Goal: Browse casually

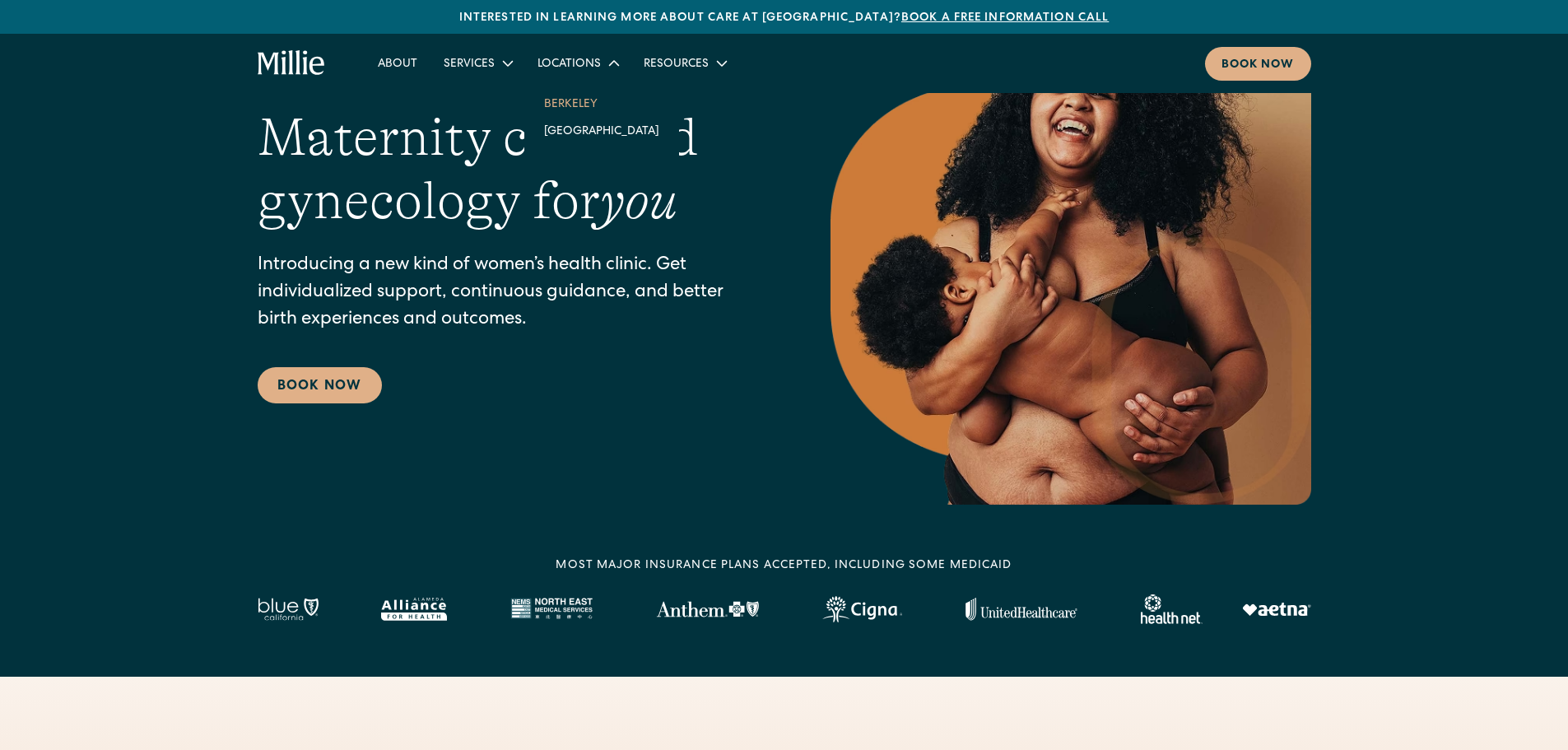
click at [586, 98] on link "Berkeley" at bounding box center [602, 104] width 142 height 27
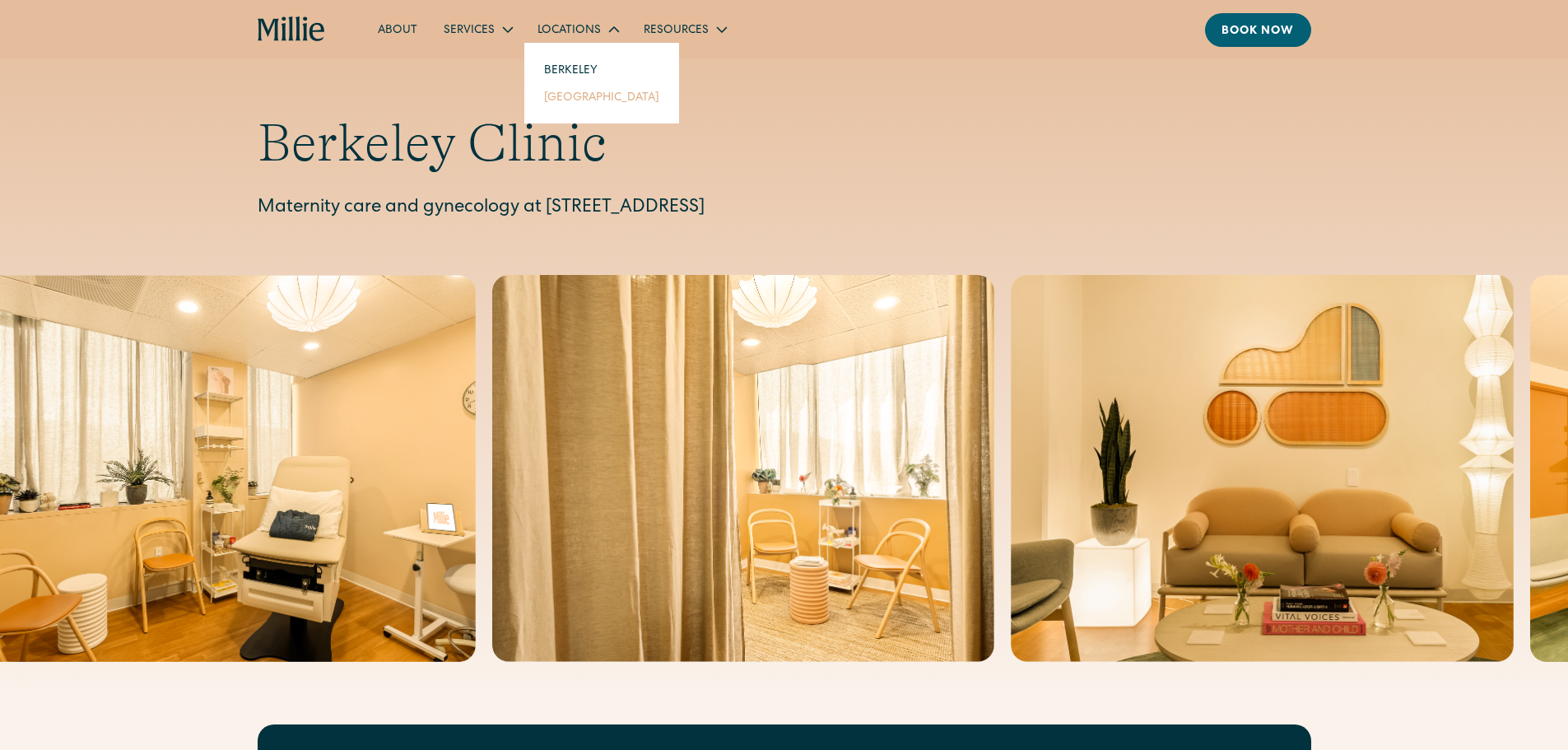
click at [590, 88] on link "[GEOGRAPHIC_DATA]" at bounding box center [602, 97] width 142 height 27
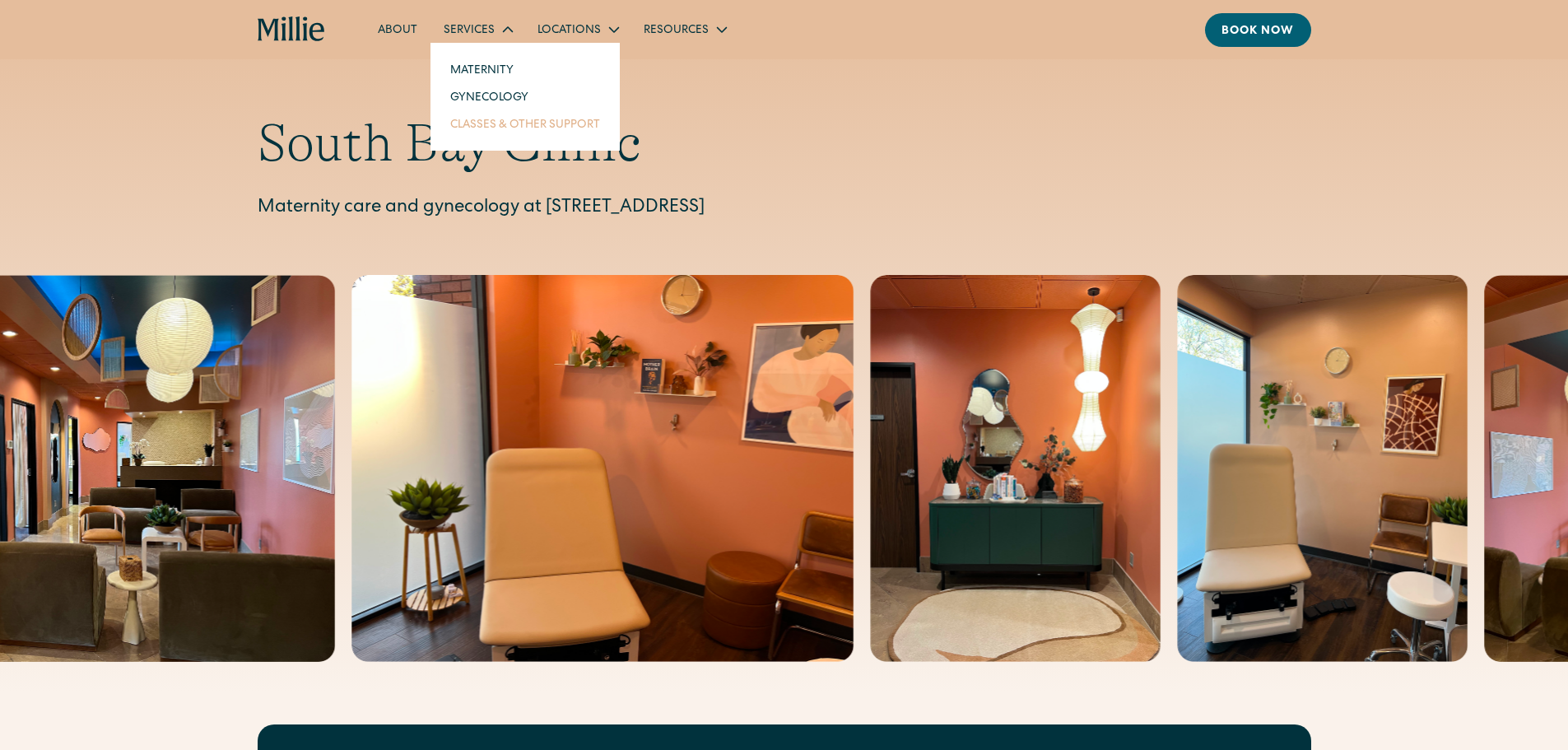
click at [509, 115] on link "Classes & Other Support" at bounding box center [526, 124] width 176 height 27
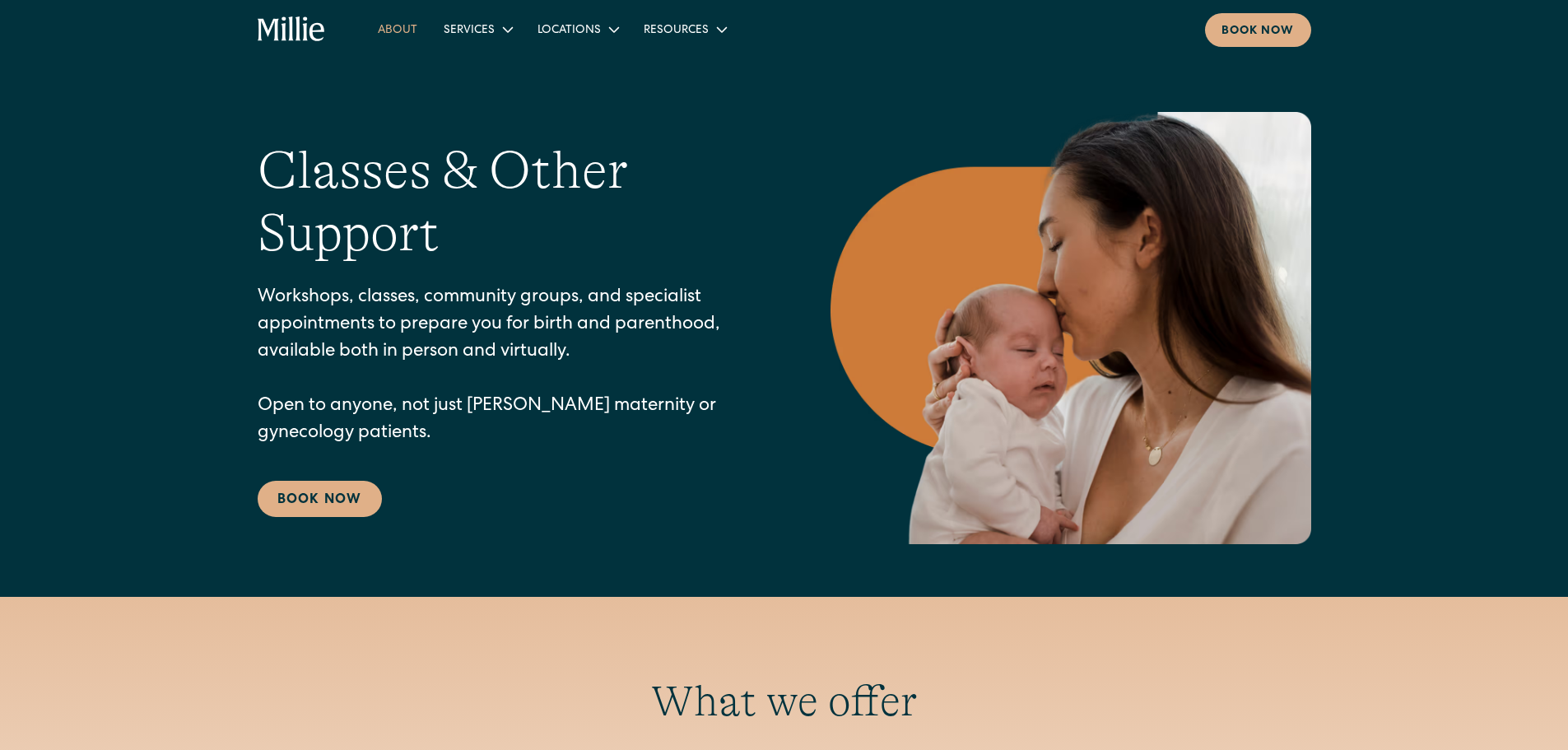
click at [397, 32] on link "About" at bounding box center [398, 29] width 66 height 27
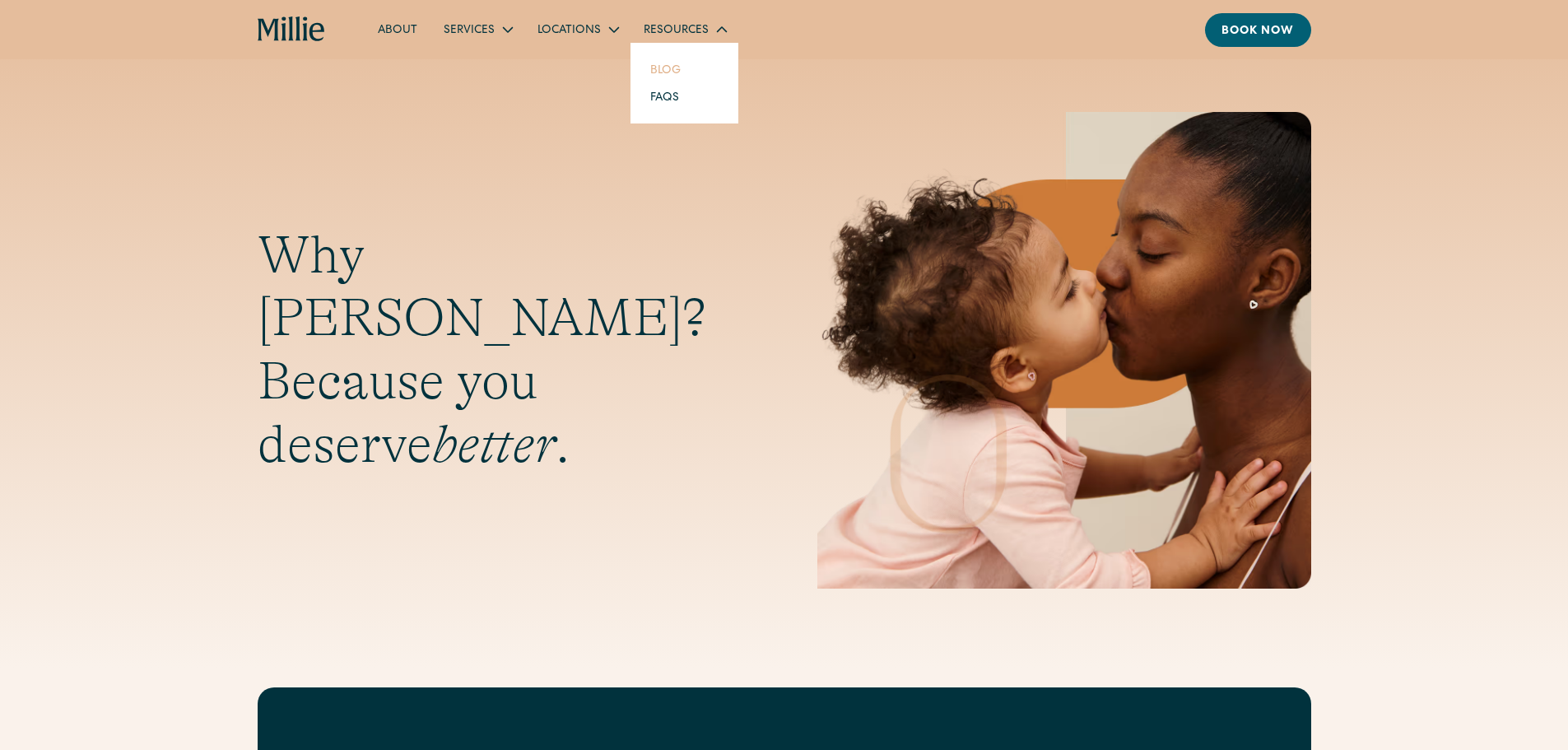
click at [670, 65] on link "Blog" at bounding box center [665, 70] width 57 height 27
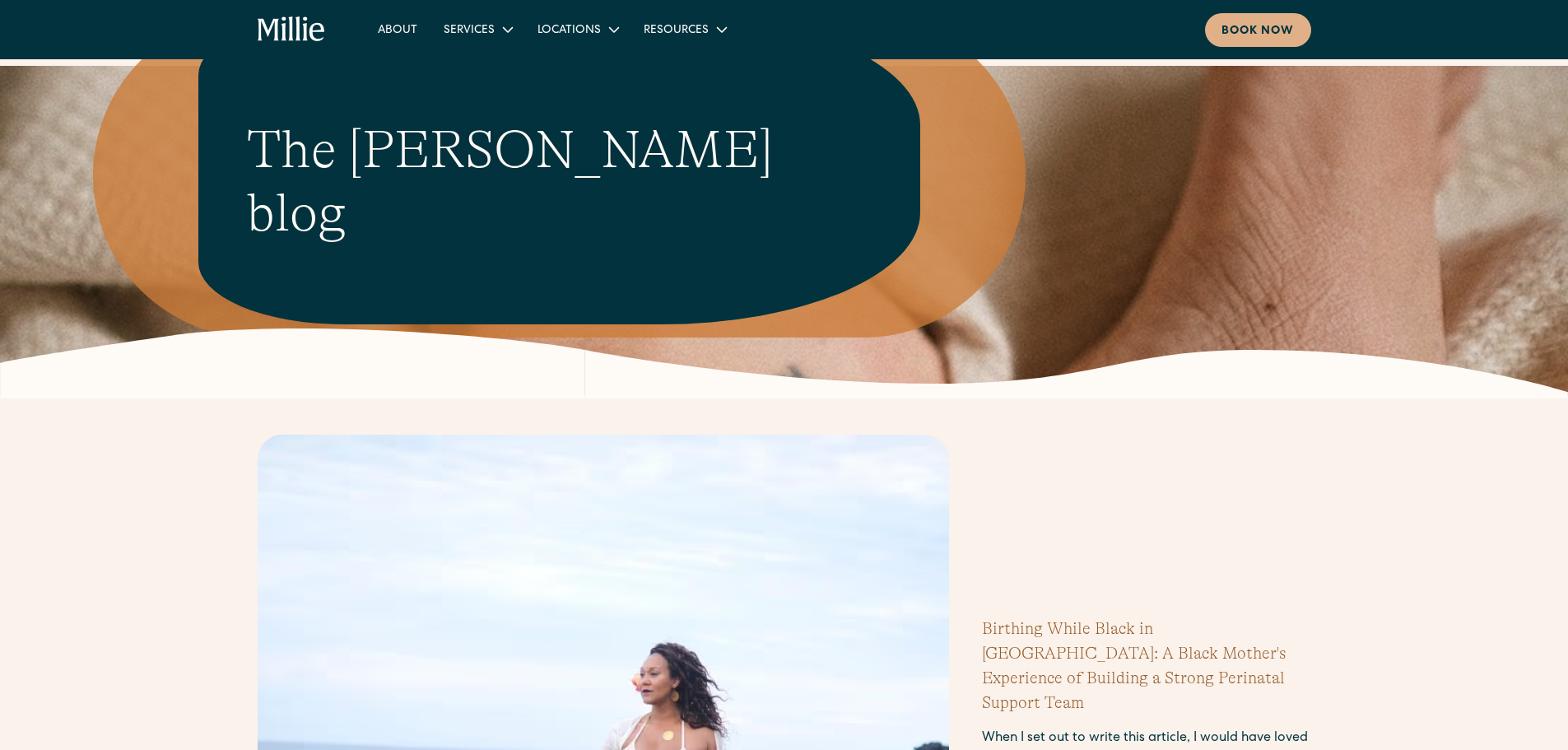
click at [275, 33] on icon "home" at bounding box center [269, 30] width 21 height 22
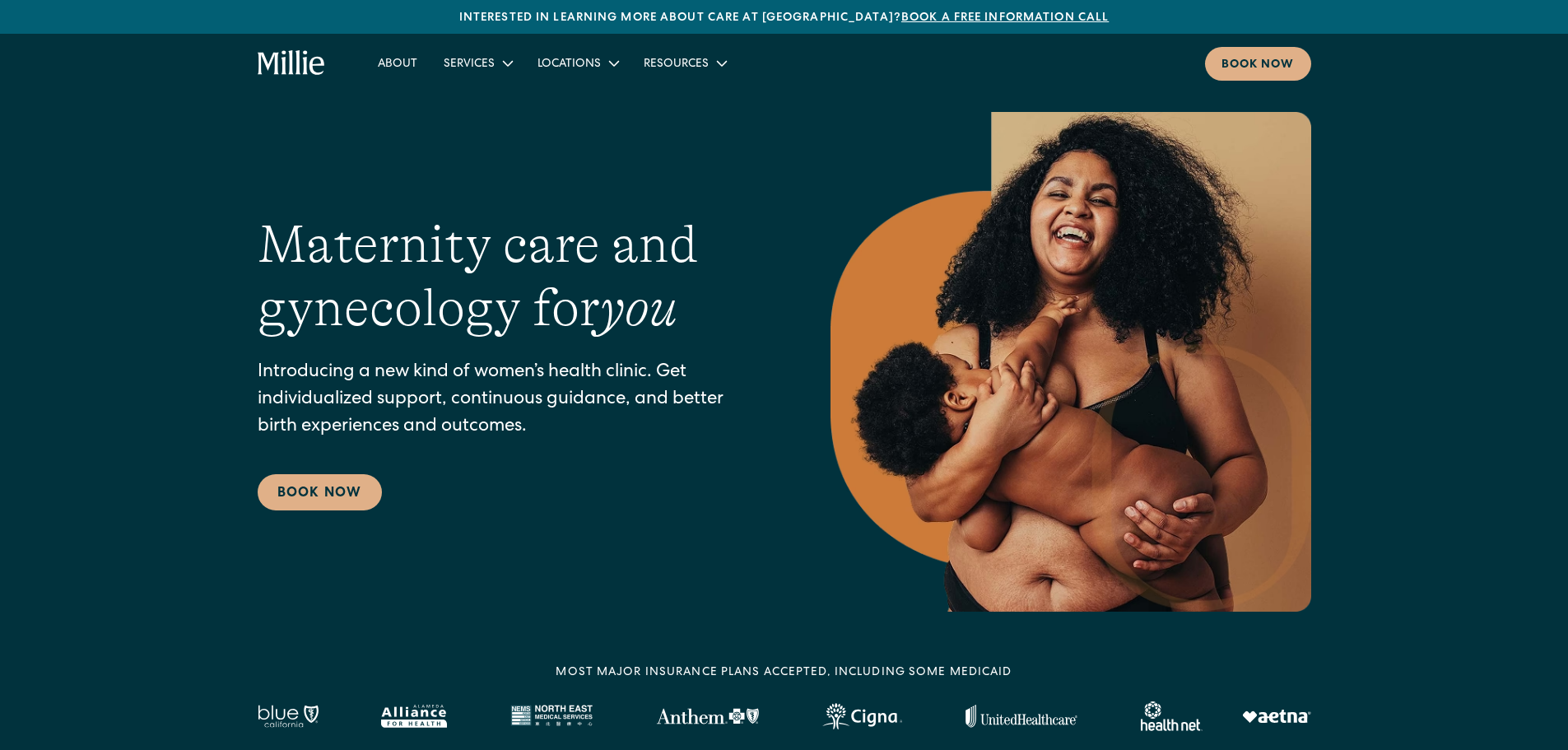
click at [302, 59] on icon "home" at bounding box center [292, 63] width 68 height 26
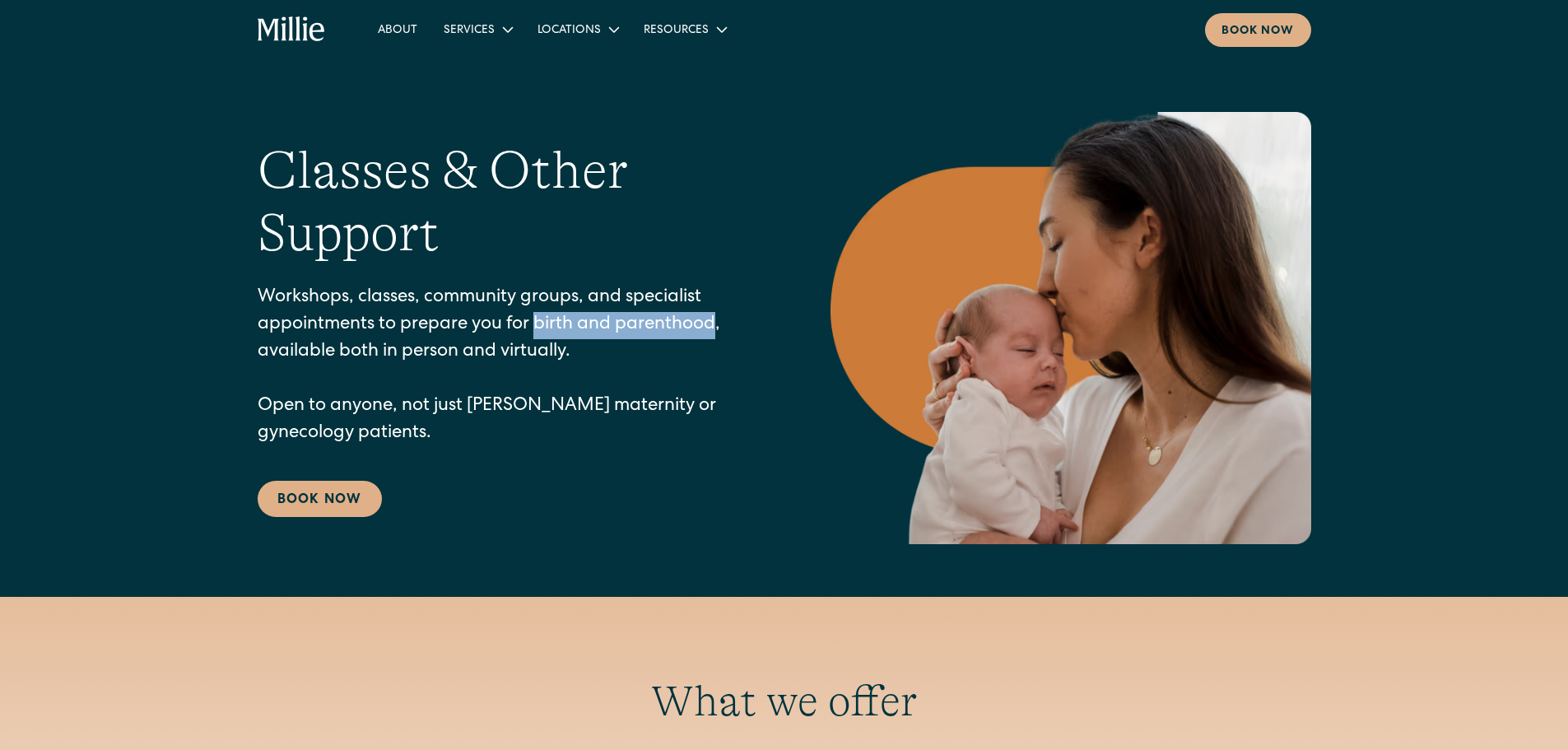
drag, startPoint x: 713, startPoint y: 323, endPoint x: 535, endPoint y: 323, distance: 178.0
click at [535, 323] on p "Workshops, classes, community groups, and specialist appointments to prepare yo…" at bounding box center [511, 367] width 507 height 163
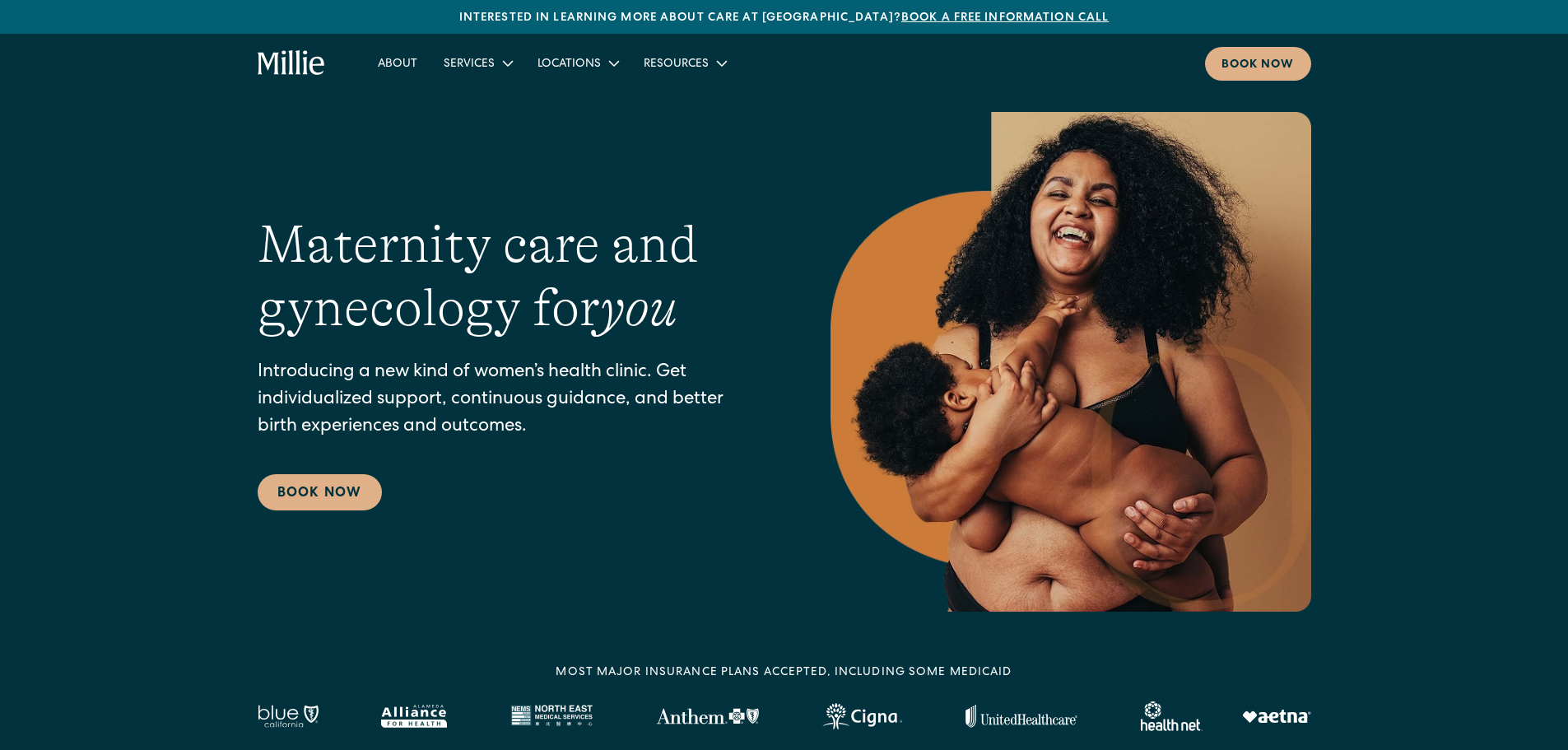
click at [299, 73] on icon "home" at bounding box center [298, 62] width 5 height 24
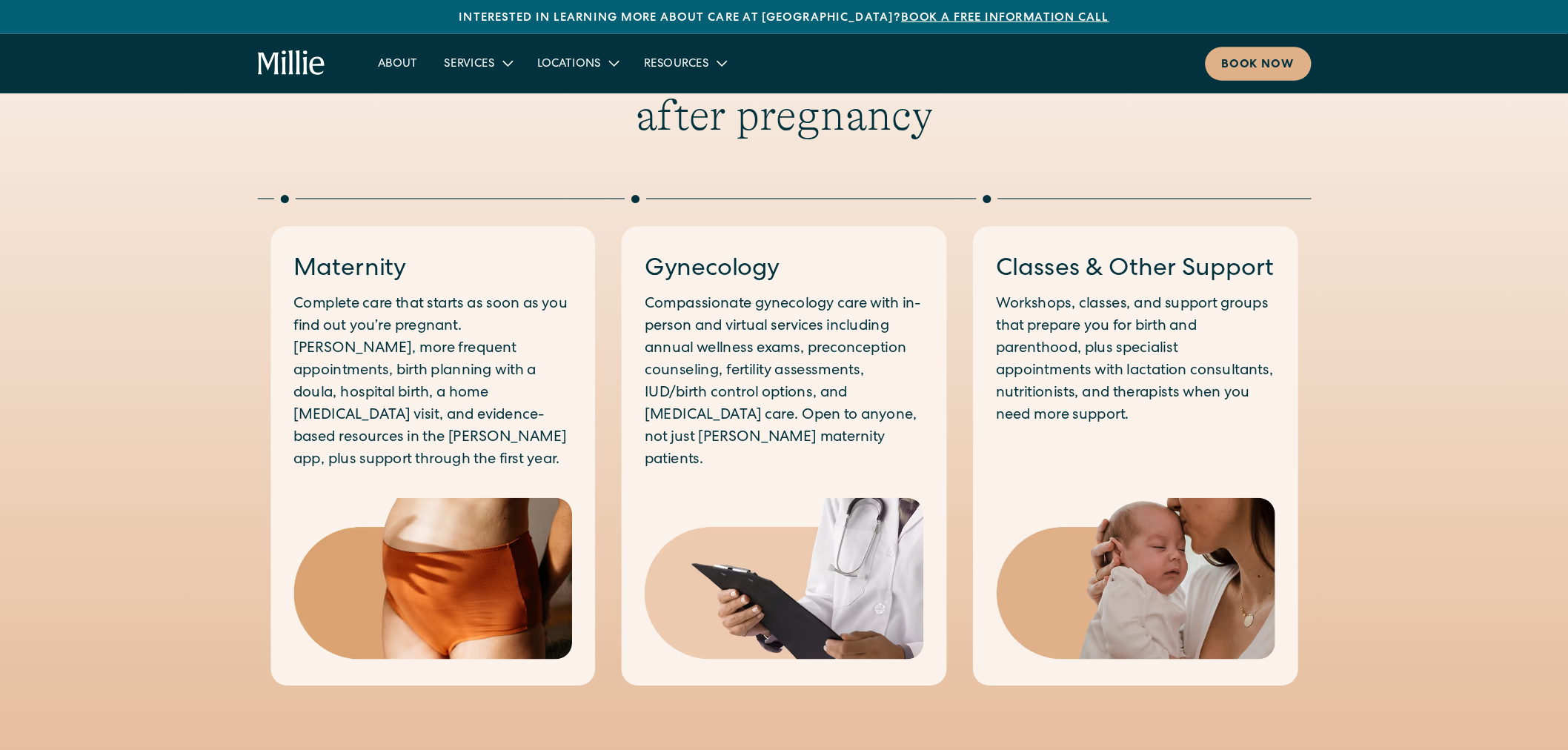
scroll to position [667, 0]
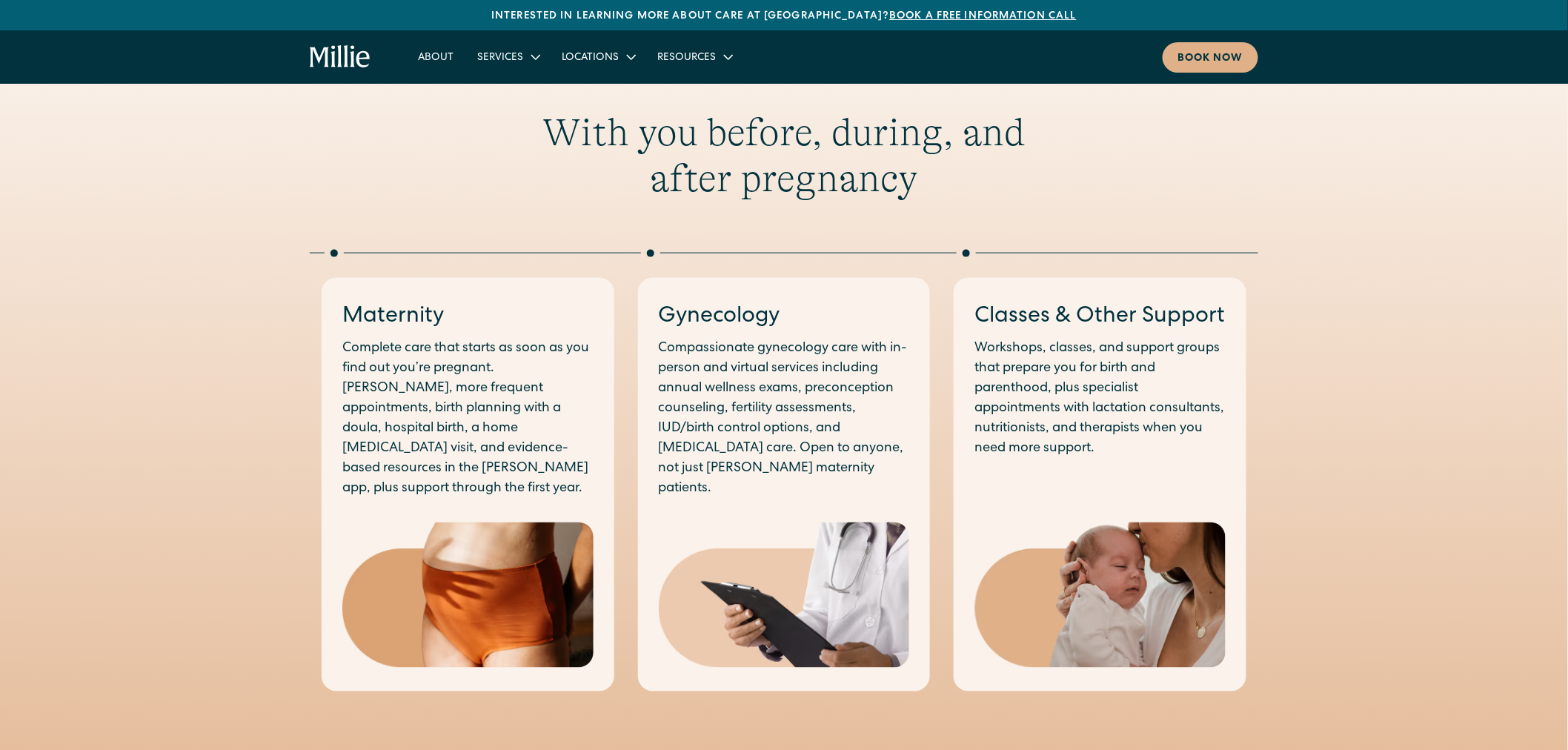
drag, startPoint x: 1410, startPoint y: 0, endPoint x: 1250, endPoint y: 707, distance: 724.9
click at [1250, 675] on div "With you before, during, and after pregnancy Maternity Complete care that start…" at bounding box center [784, 401] width 1568 height 725
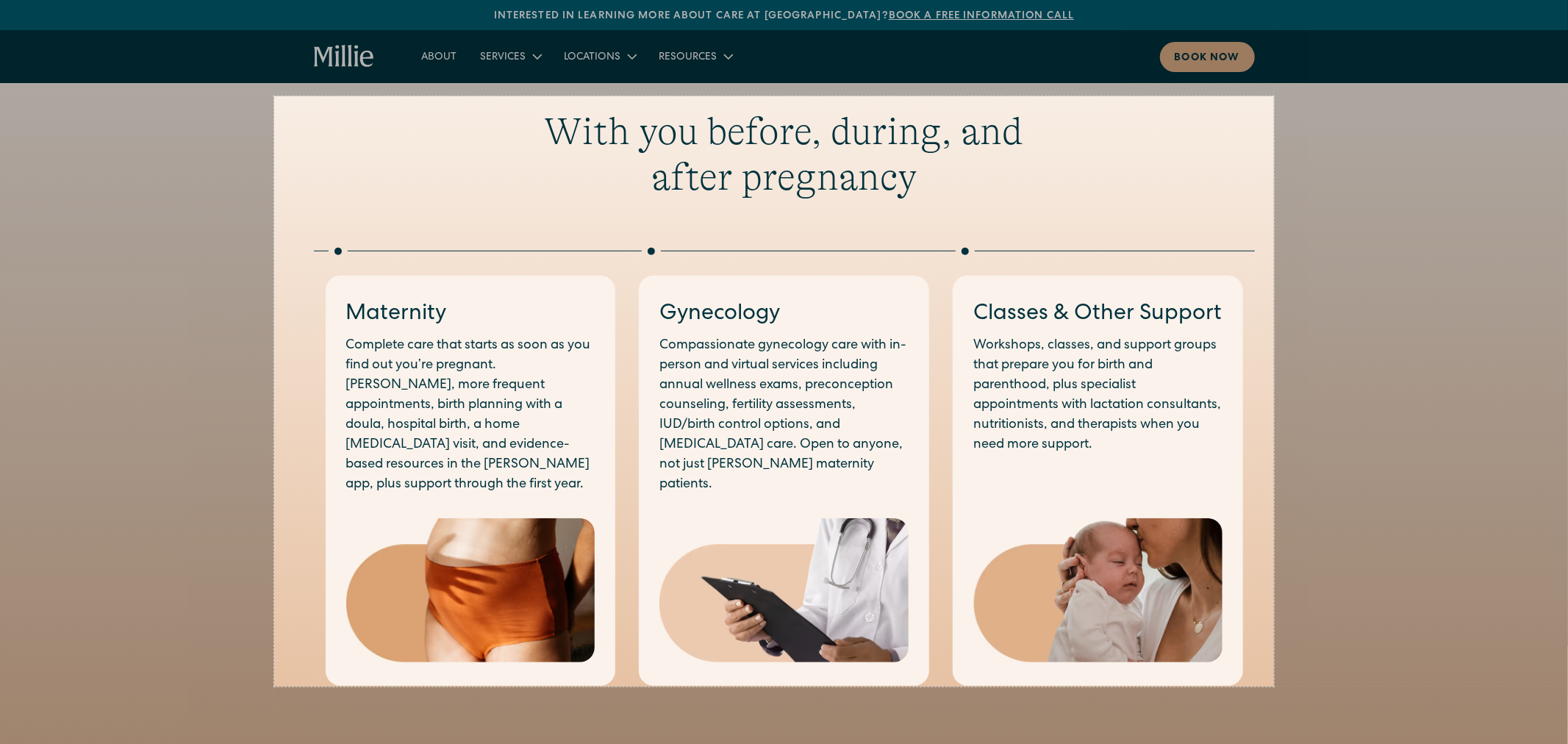
drag, startPoint x: 274, startPoint y: 96, endPoint x: 1274, endPoint y: 687, distance: 1161.6
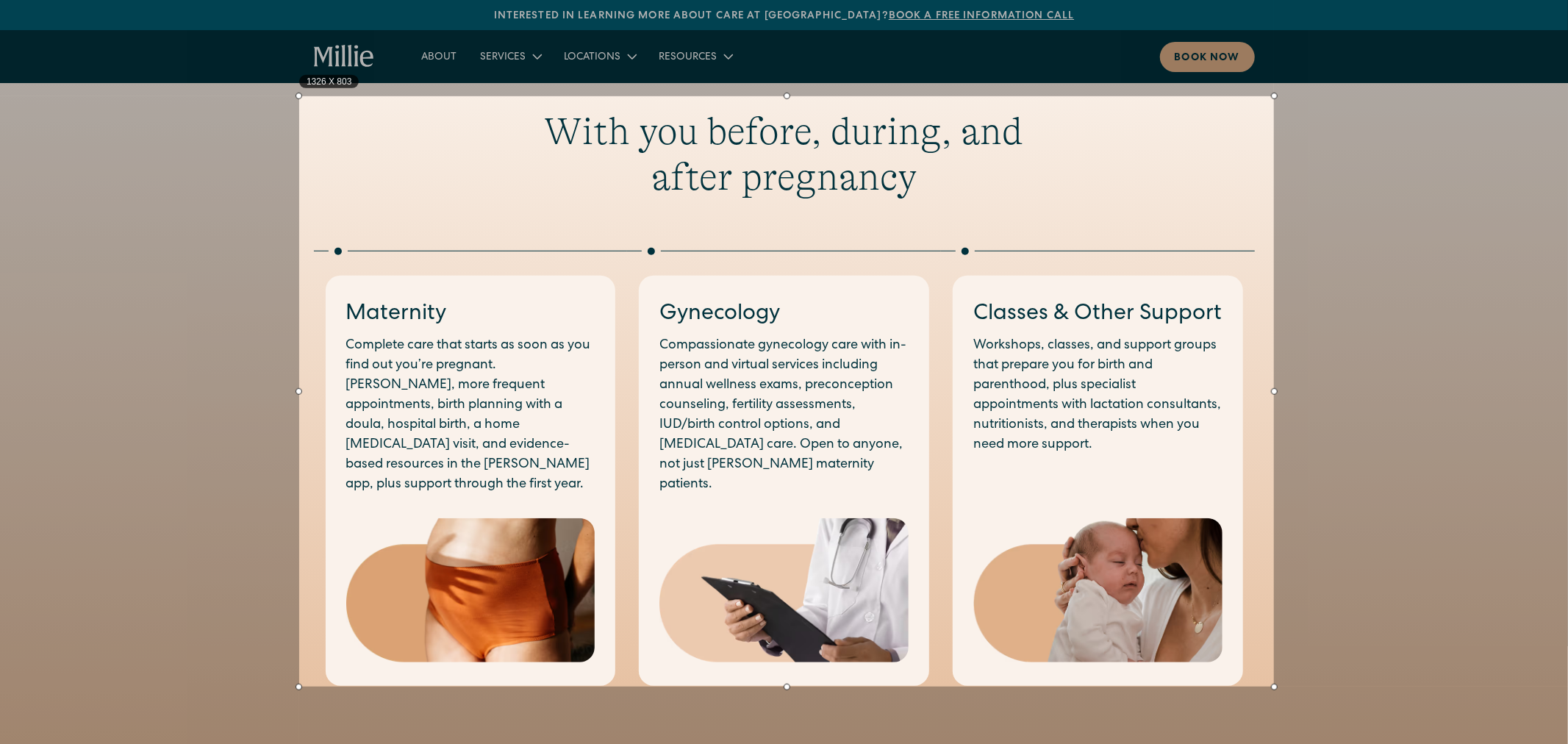
drag, startPoint x: 272, startPoint y: 388, endPoint x: 297, endPoint y: 385, distance: 25.2
click at [297, 385] on div at bounding box center [299, 391] width 7 height 591
click at [1307, 615] on link "Copy" at bounding box center [1307, 620] width 38 height 16
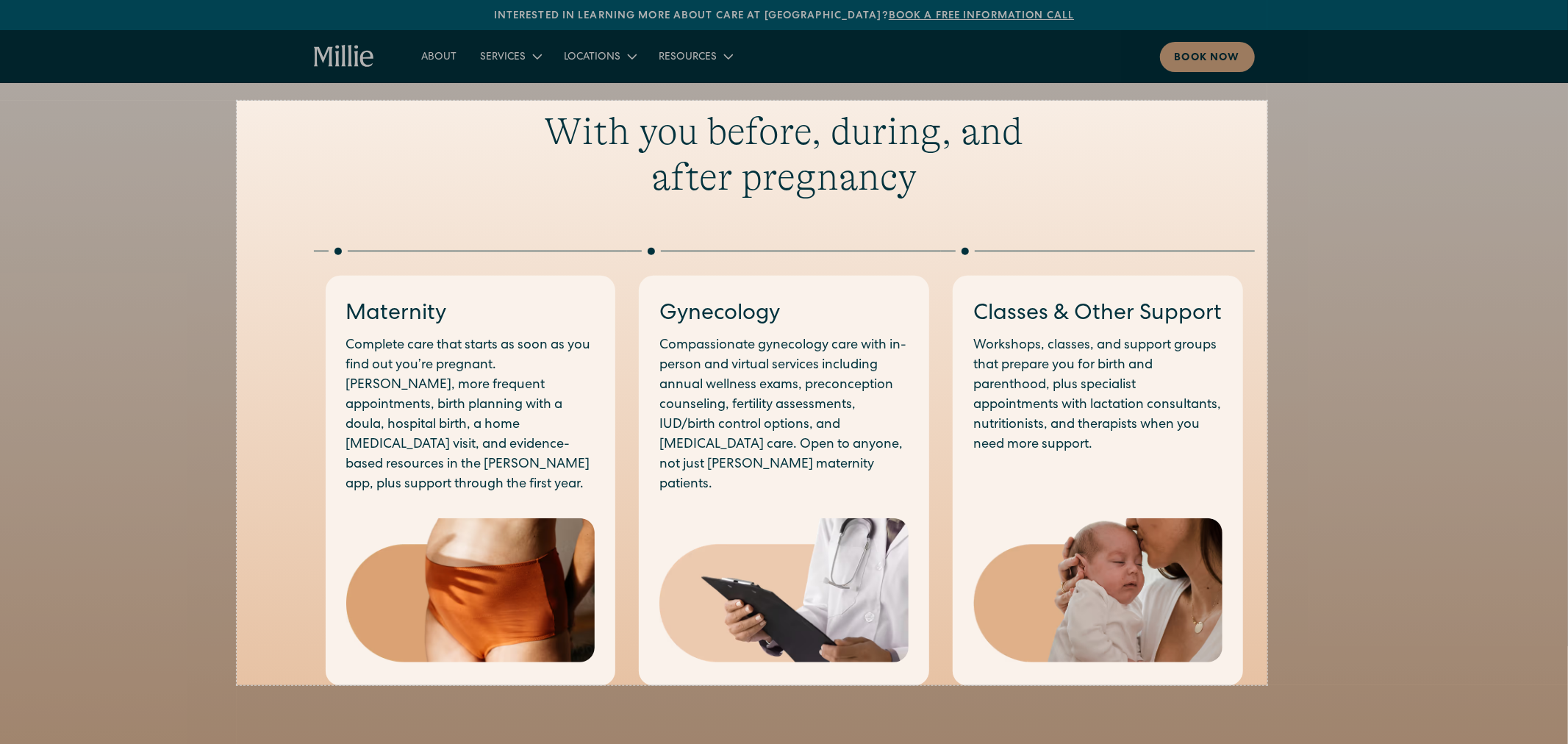
drag, startPoint x: 236, startPoint y: 100, endPoint x: 1268, endPoint y: 685, distance: 1186.3
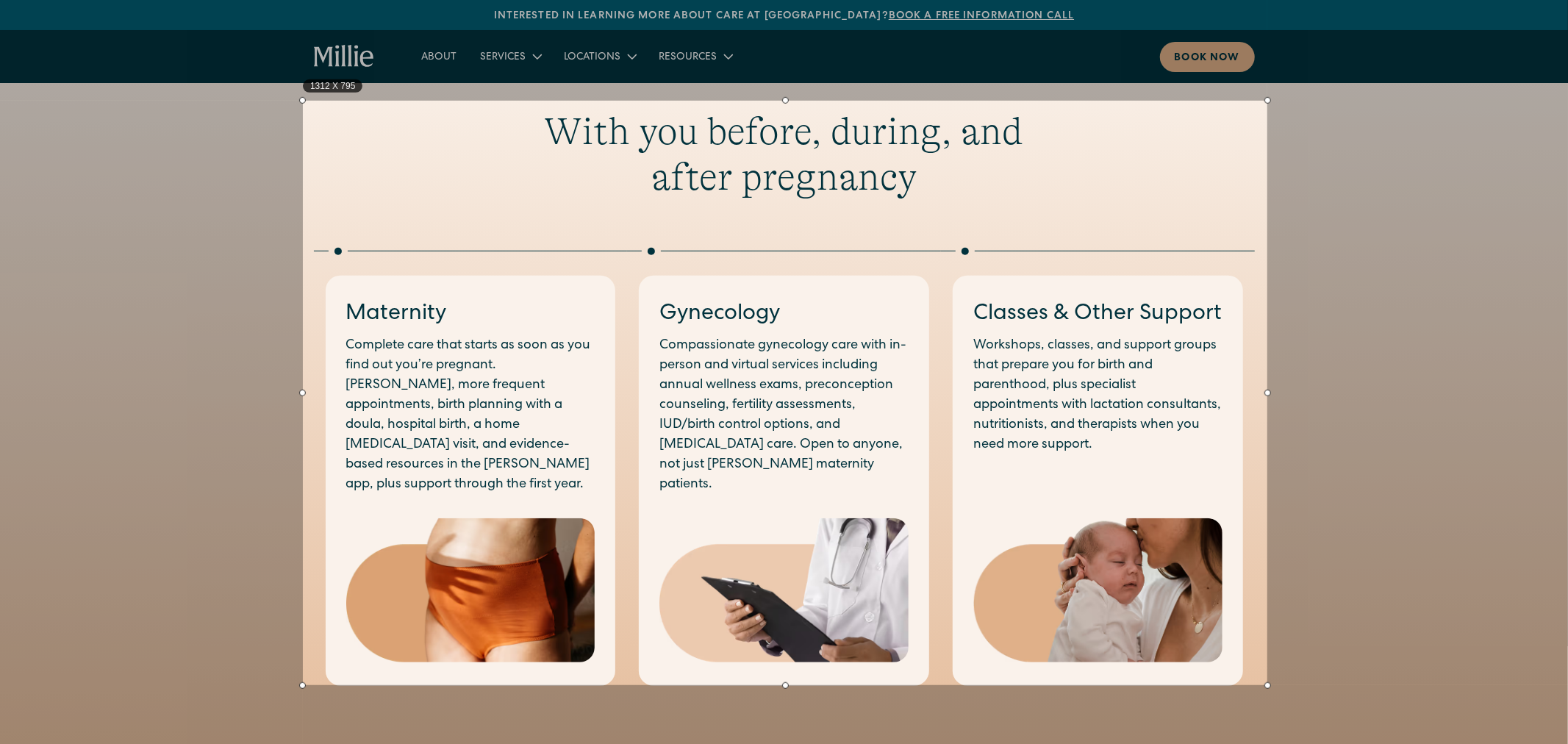
drag, startPoint x: 236, startPoint y: 392, endPoint x: 303, endPoint y: 391, distance: 67.0
click at [303, 391] on div at bounding box center [303, 392] width 7 height 585
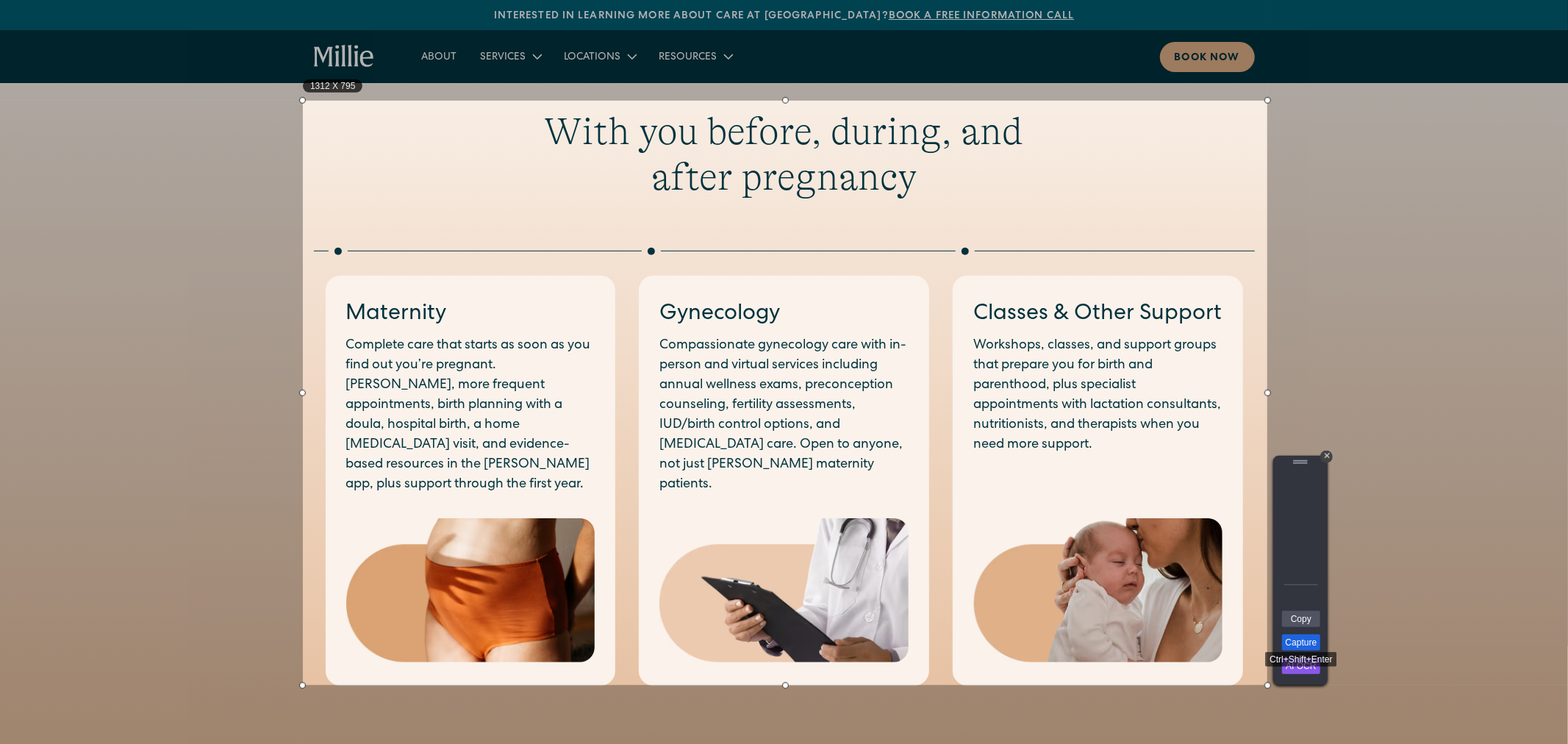
click at [1309, 642] on link "Capture" at bounding box center [1301, 643] width 38 height 16
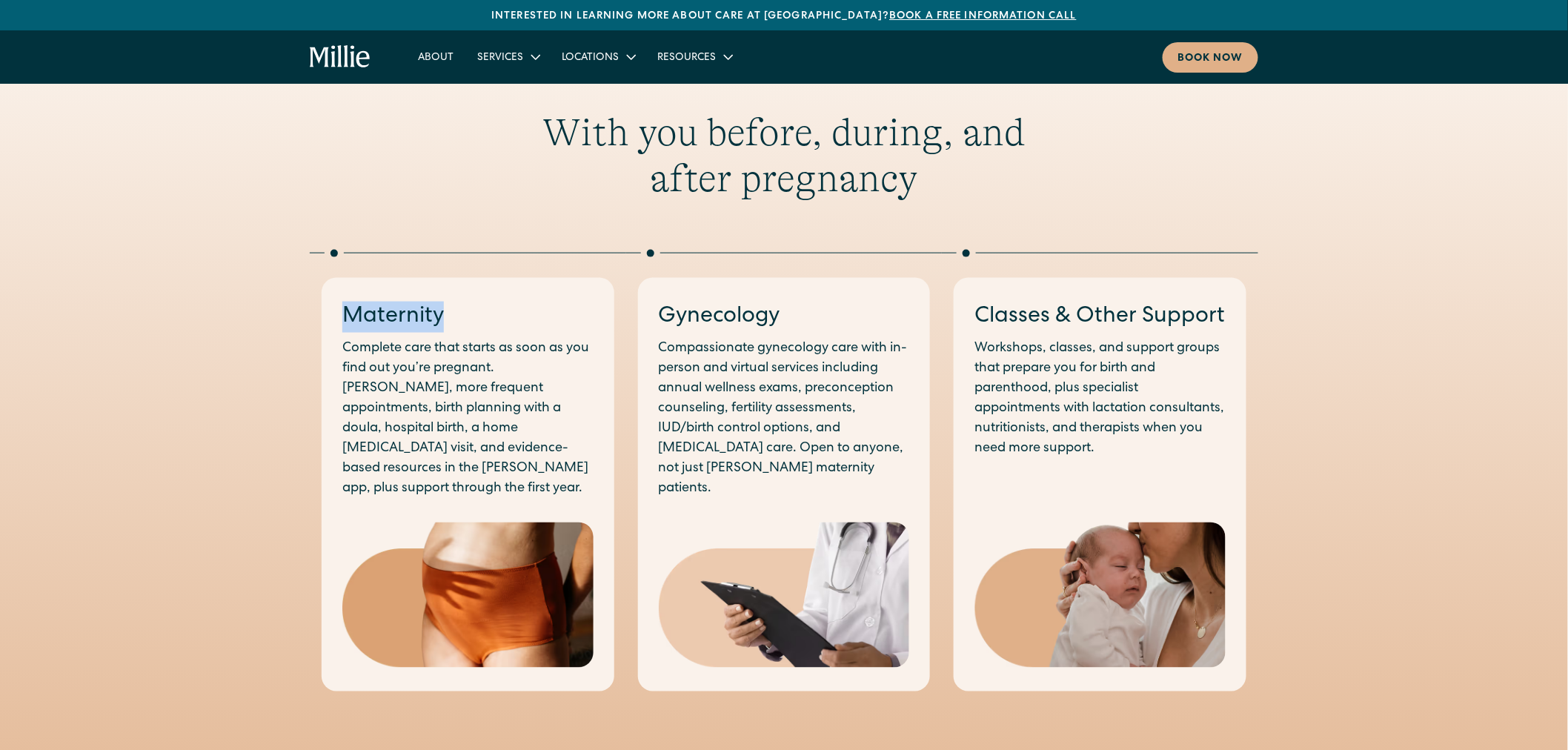
drag, startPoint x: 472, startPoint y: 319, endPoint x: 351, endPoint y: 317, distance: 121.0
click at [351, 317] on h3 "Maternity" at bounding box center [468, 318] width 251 height 31
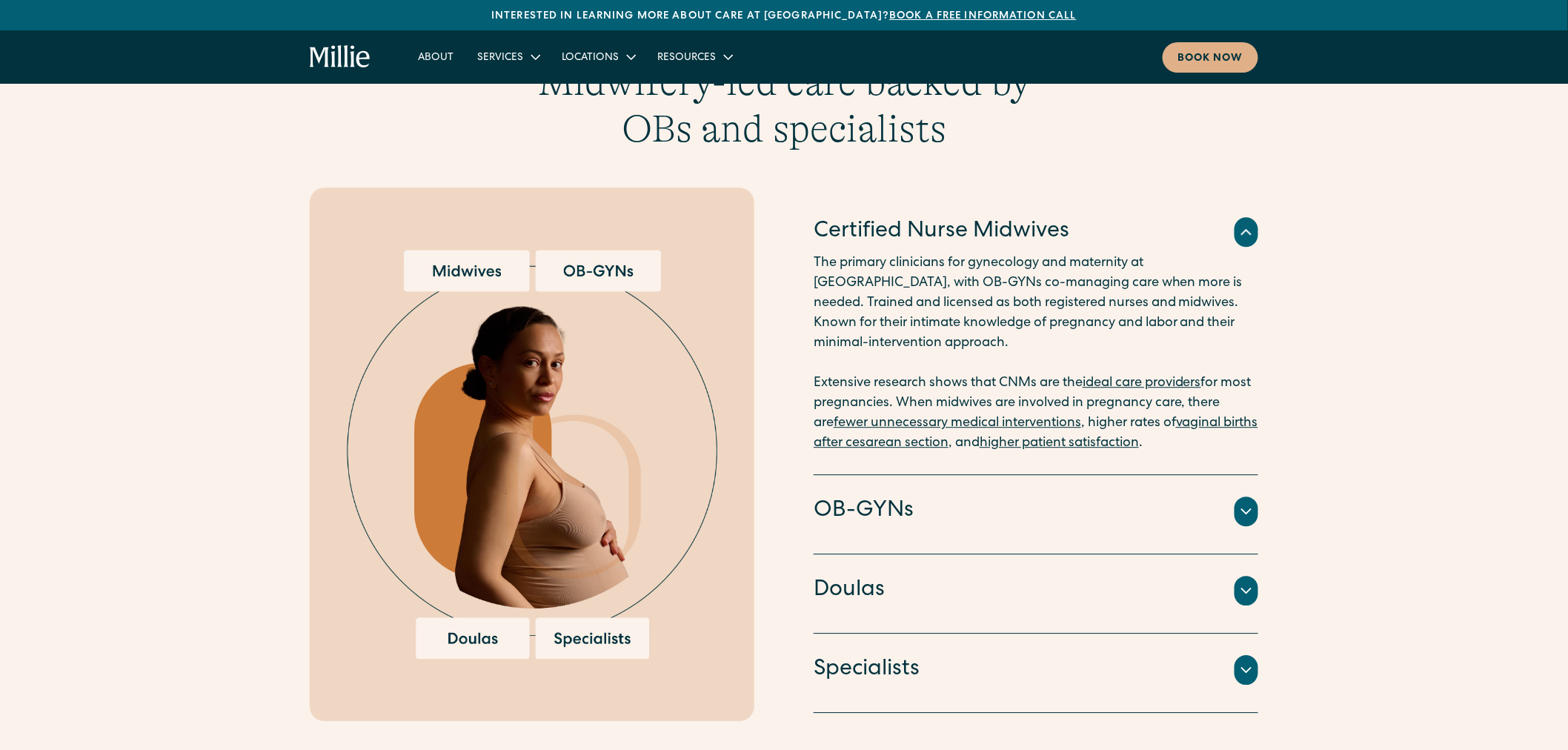
scroll to position [1325, 0]
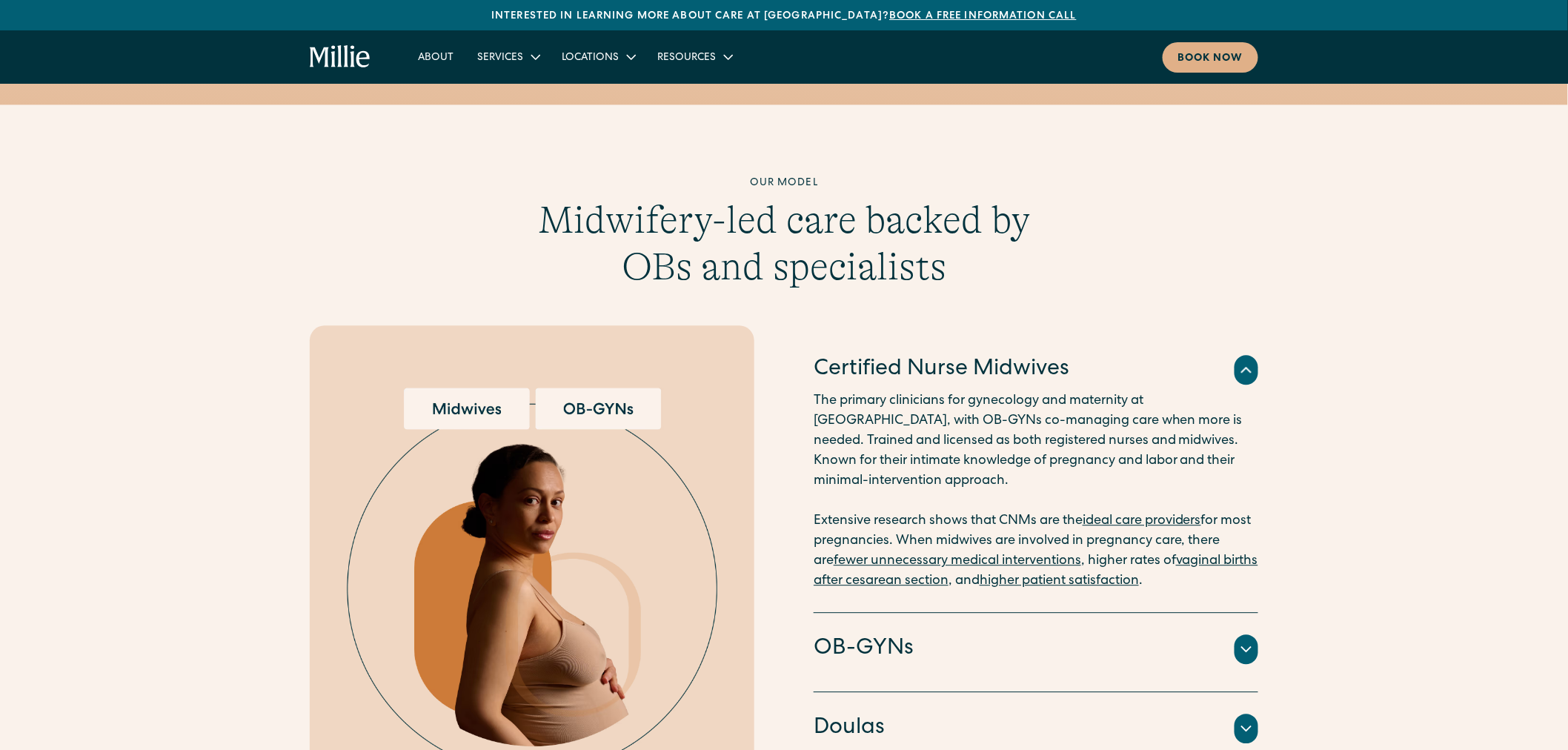
click at [1245, 355] on div at bounding box center [1245, 370] width 24 height 30
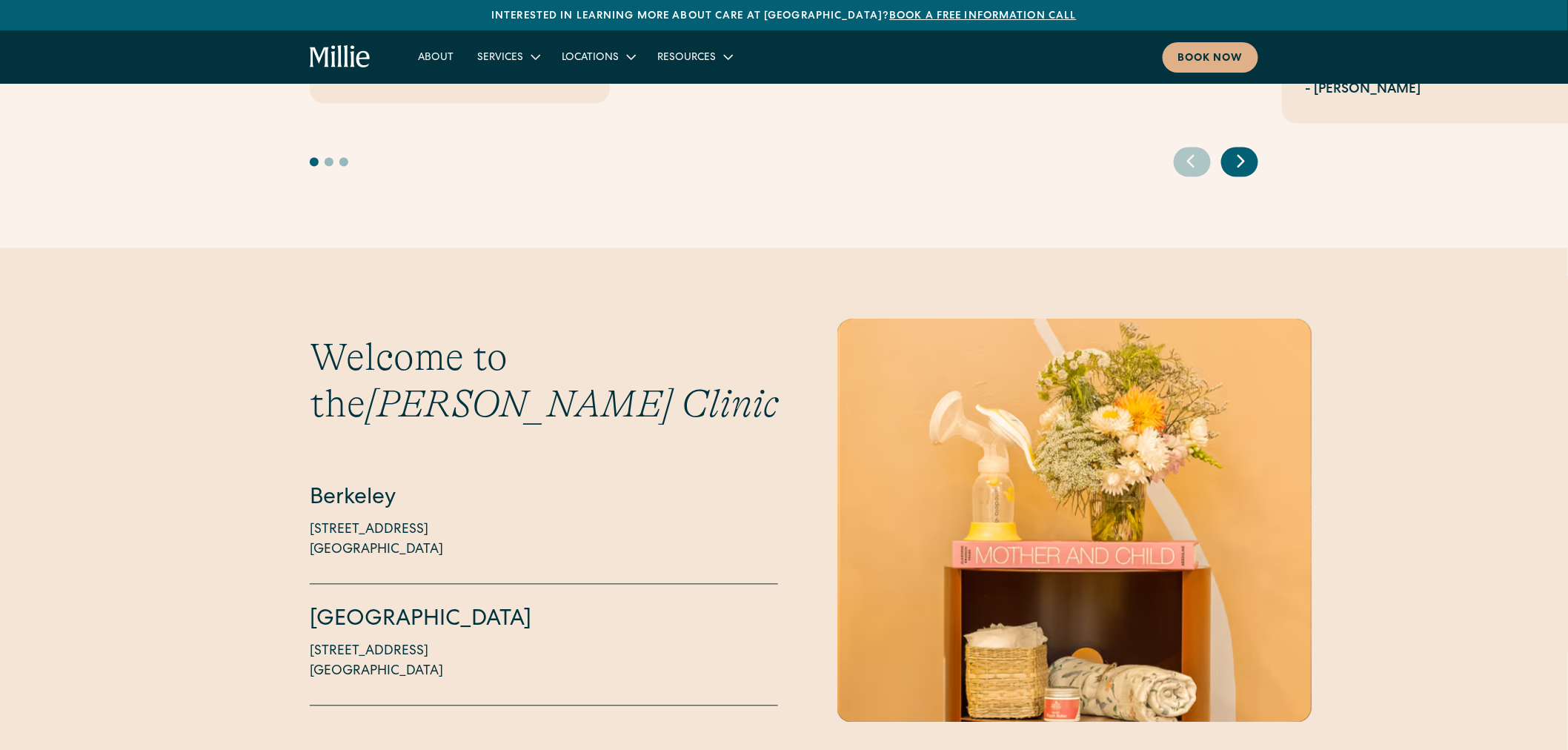
scroll to position [3385, 0]
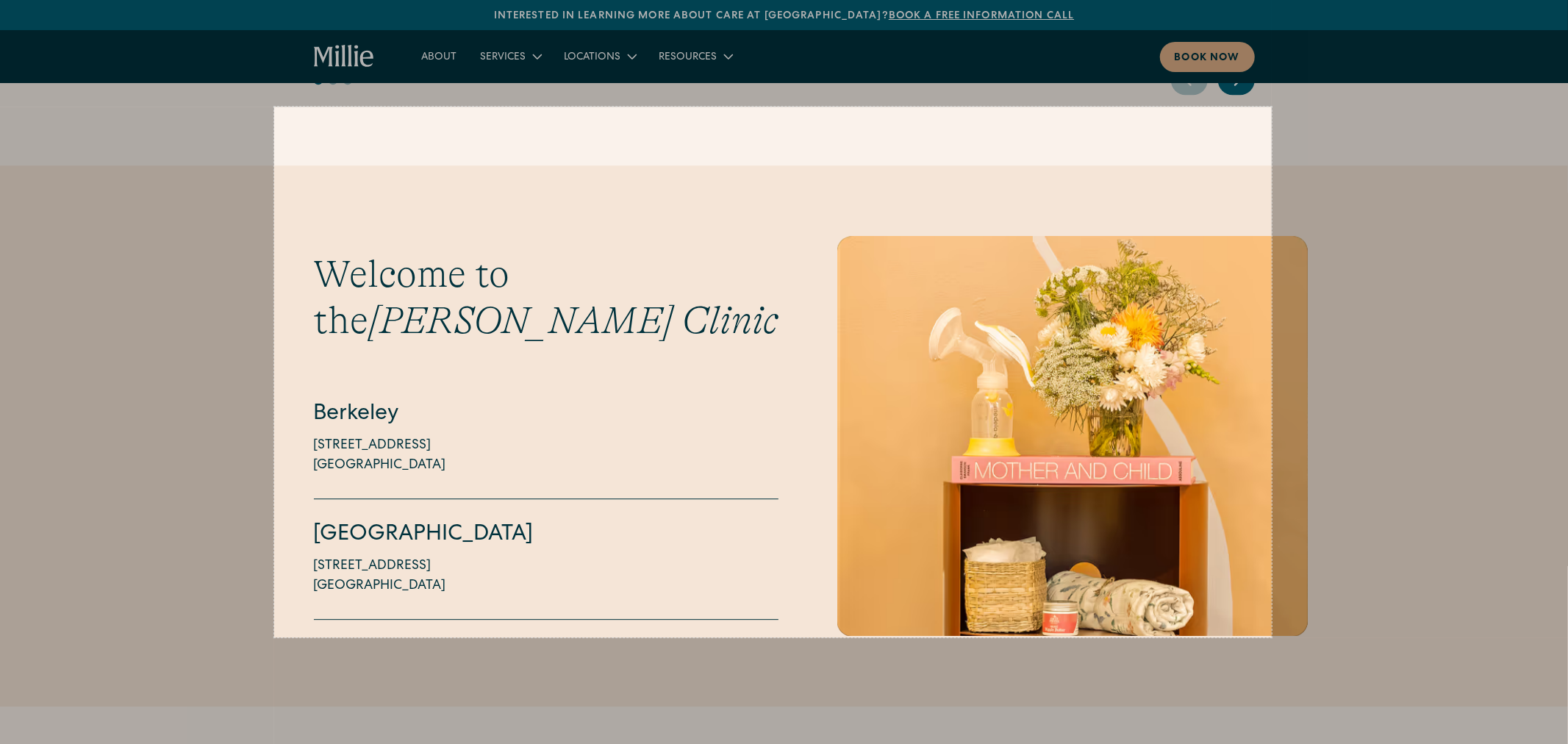
drag, startPoint x: 274, startPoint y: 106, endPoint x: 1272, endPoint y: 637, distance: 1130.5
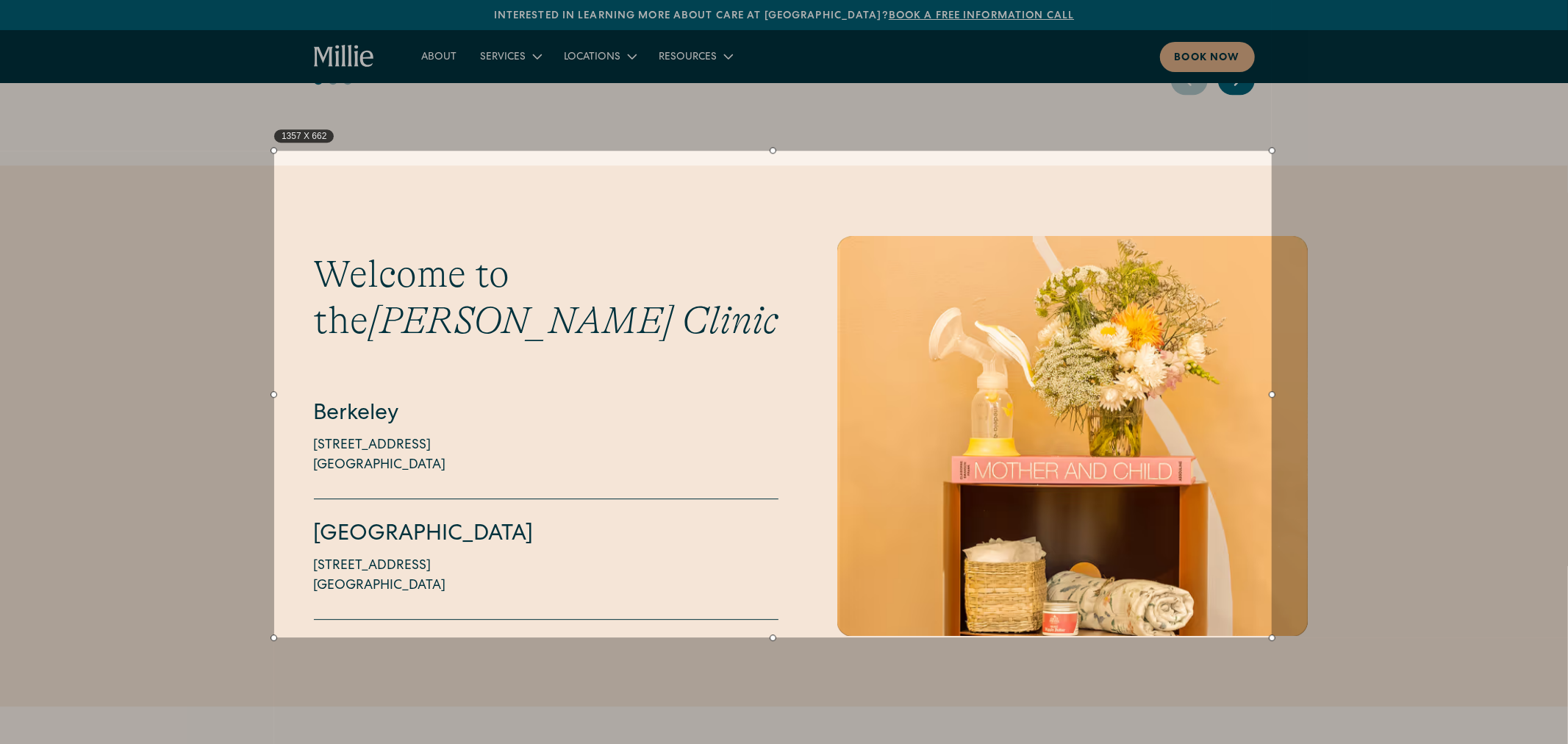
drag, startPoint x: 773, startPoint y: 108, endPoint x: 781, endPoint y: 152, distance: 44.7
click at [781, 152] on div at bounding box center [773, 151] width 997 height 7
click at [769, 631] on div "1357 X 662" at bounding box center [773, 394] width 997 height 487
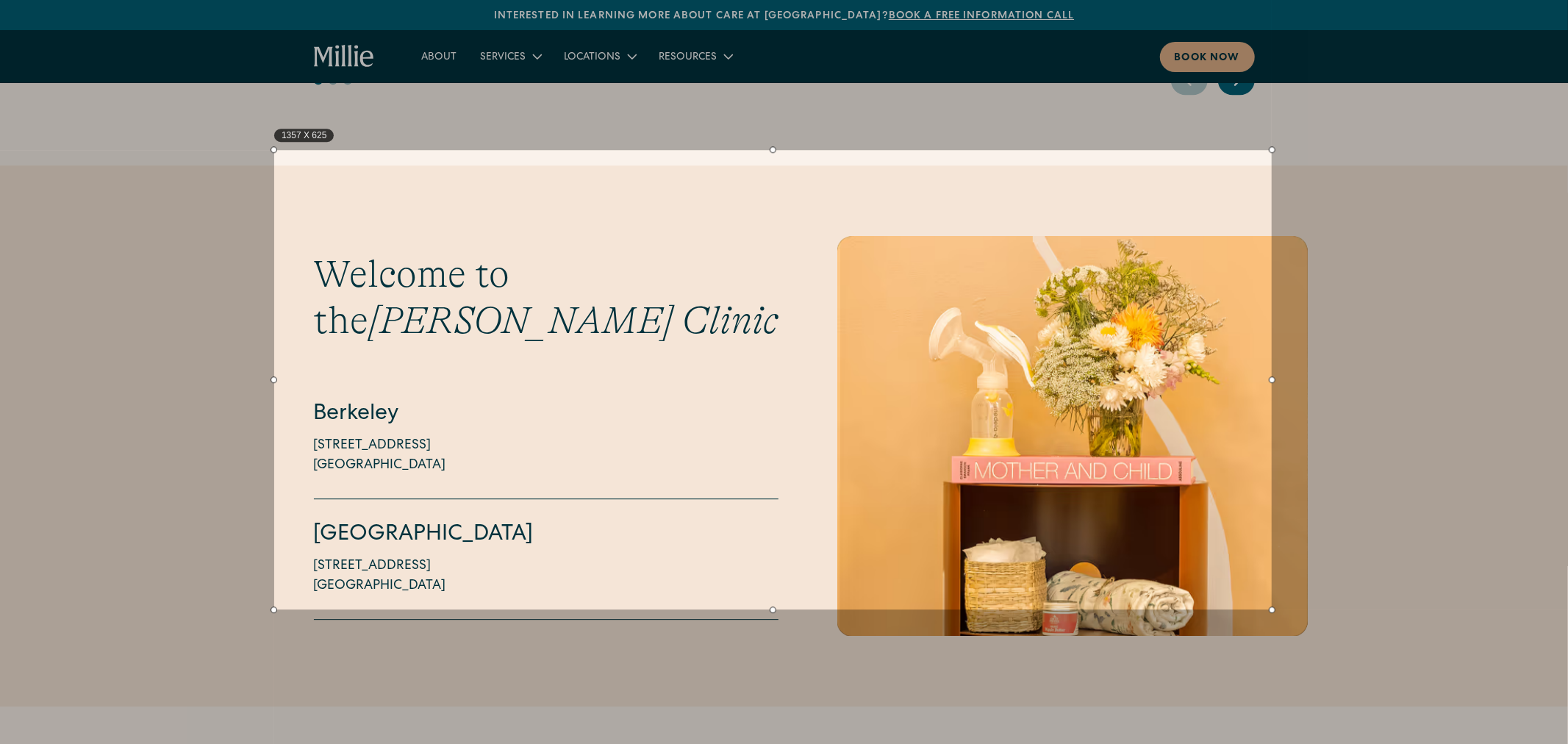
drag, startPoint x: 773, startPoint y: 637, endPoint x: 771, endPoint y: 611, distance: 26.1
click at [771, 611] on div at bounding box center [773, 610] width 997 height 7
click at [1317, 566] on link "Capture" at bounding box center [1306, 566] width 38 height 16
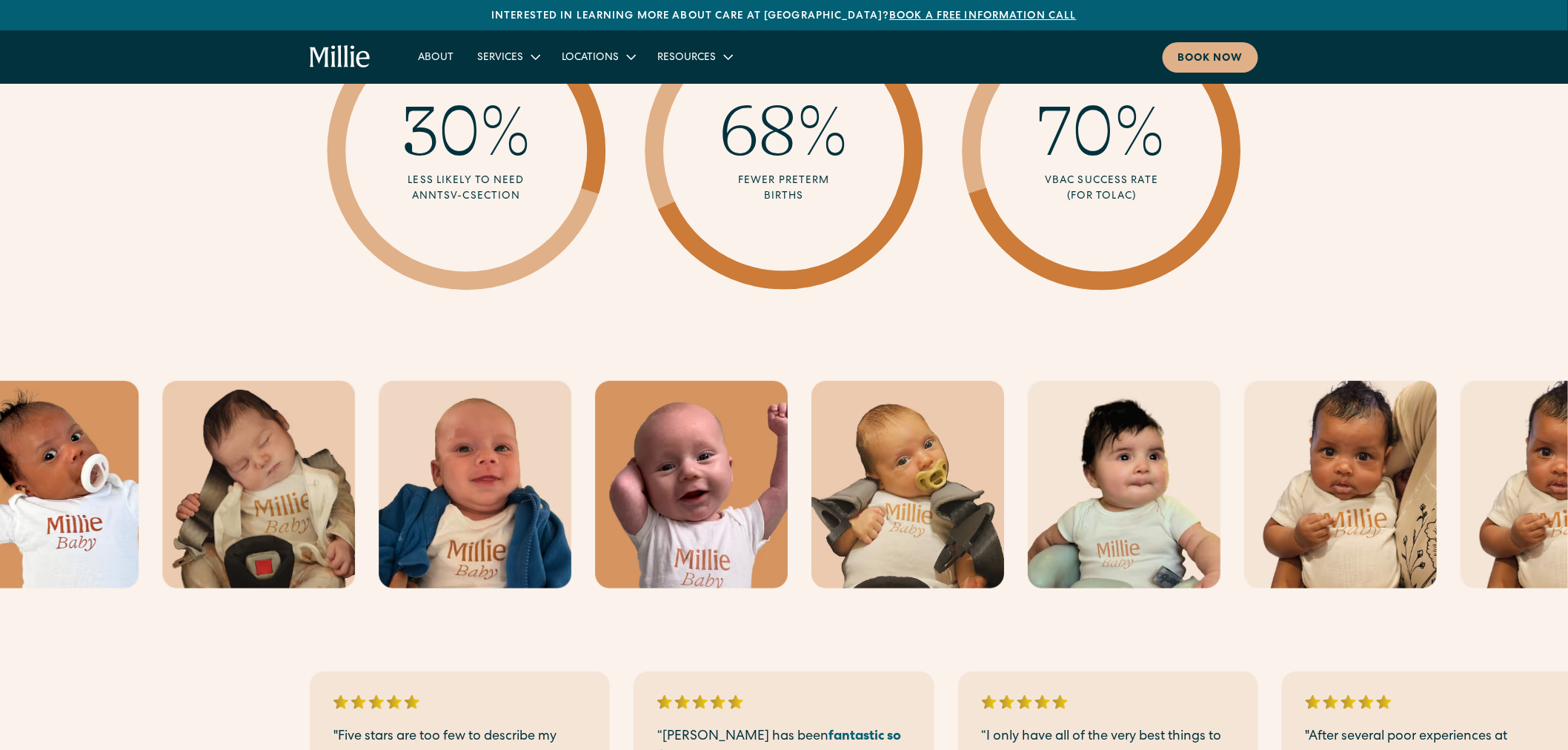
scroll to position [2397, 0]
